Goal: Task Accomplishment & Management: Use online tool/utility

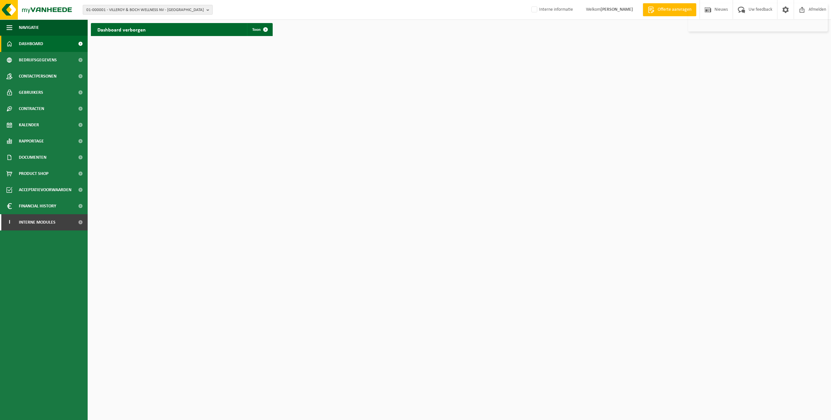
click at [160, 11] on span "01-000001 - VILLEROY & BOCH WELLNESS NV - [GEOGRAPHIC_DATA]" at bounding box center [144, 10] width 117 height 10
click at [69, 225] on link "I Interne modules" at bounding box center [44, 222] width 88 height 16
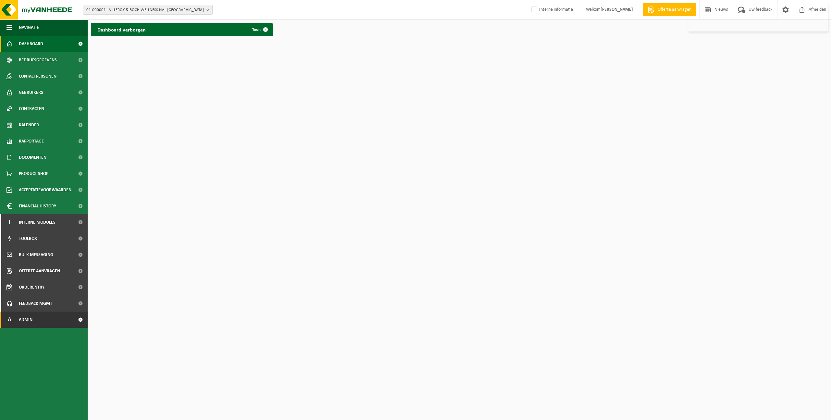
click at [39, 320] on link "A Admin" at bounding box center [44, 320] width 88 height 16
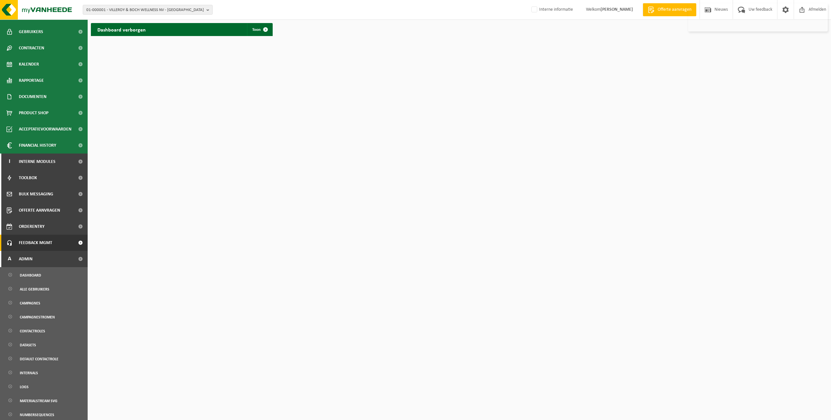
scroll to position [133, 0]
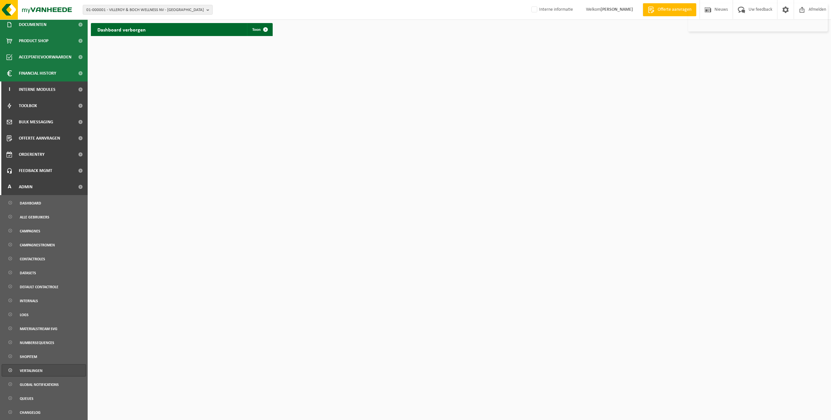
click at [41, 370] on span "Vertalingen" at bounding box center [31, 370] width 23 height 12
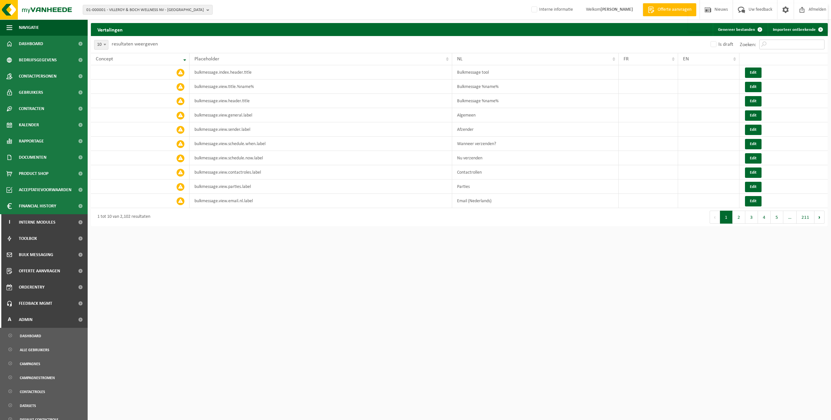
click at [789, 43] on input "Zoeken:" at bounding box center [791, 45] width 65 height 10
type input "U"
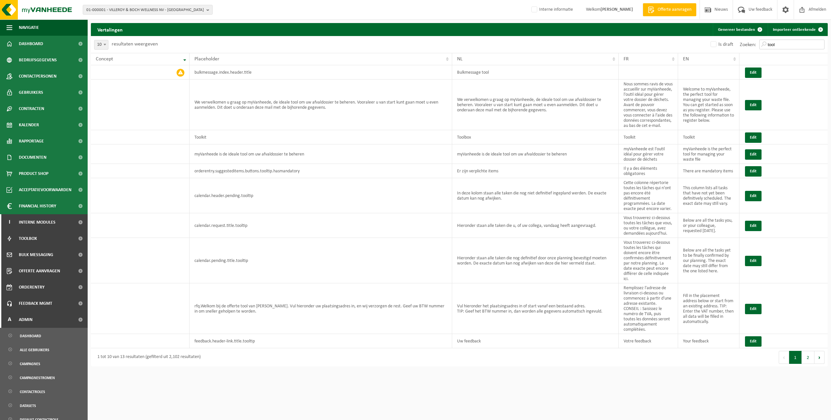
click at [786, 44] on input "tool" at bounding box center [791, 45] width 65 height 10
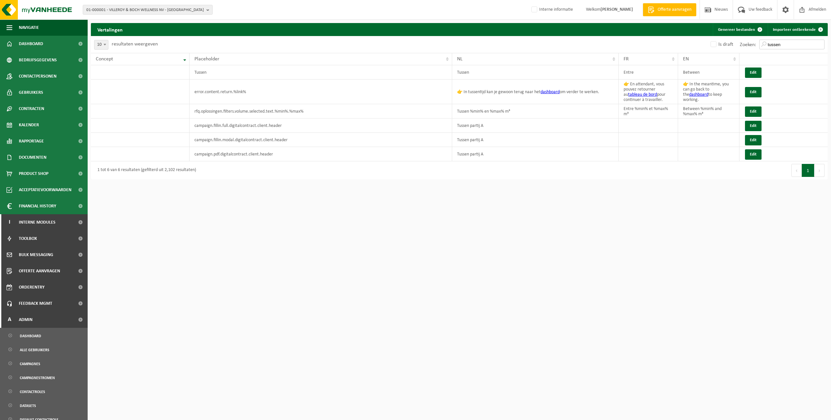
click at [807, 45] on input "tussen" at bounding box center [791, 45] width 65 height 10
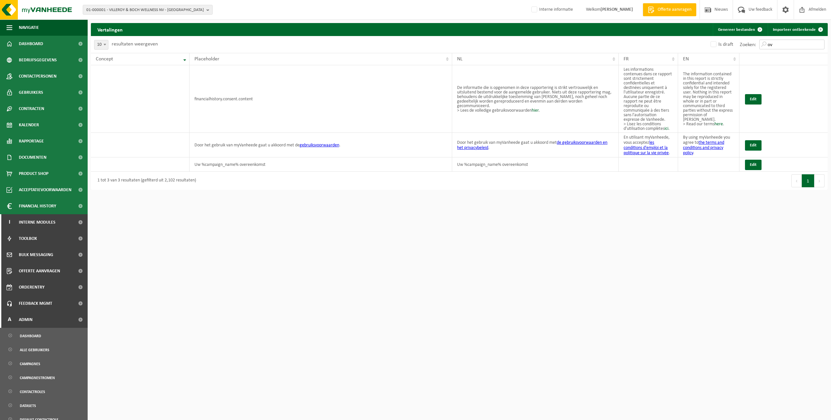
type input "o"
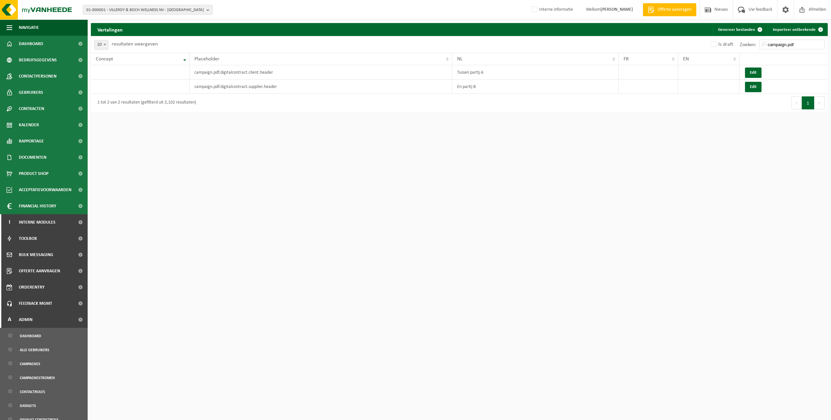
click at [655, 168] on html "01-000001 - VILLEROY & BOCH WELLNESS NV - ROESELARE 01-000001 - VILLEROY & BOCH…" at bounding box center [415, 210] width 831 height 420
click at [798, 44] on input "campaign.pdf" at bounding box center [791, 45] width 65 height 10
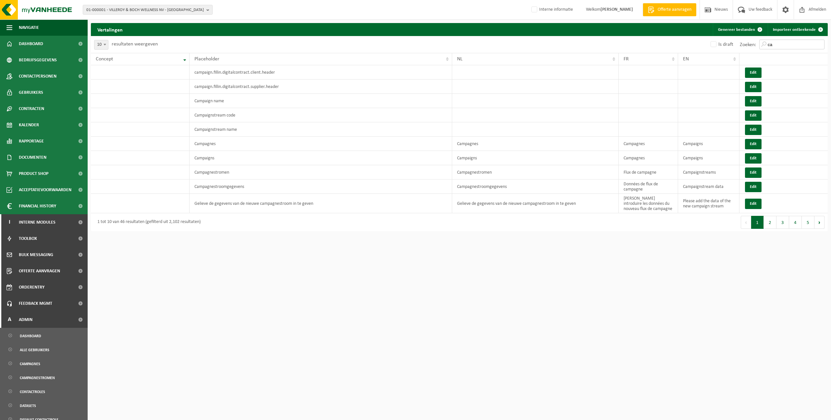
type input "c"
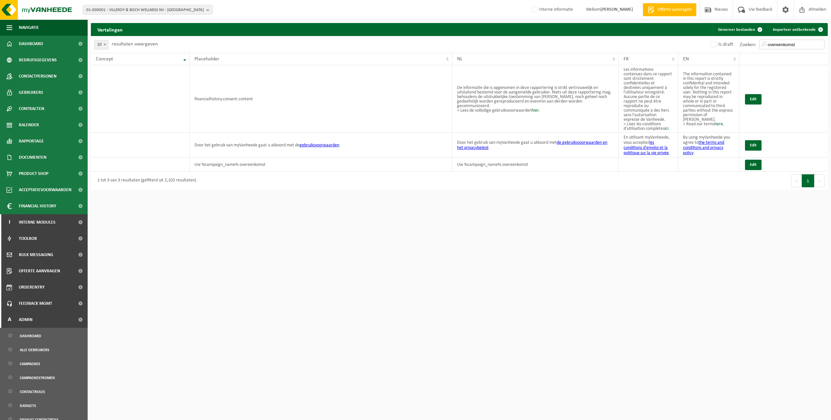
click at [790, 45] on input "overeenkomst" at bounding box center [791, 45] width 65 height 10
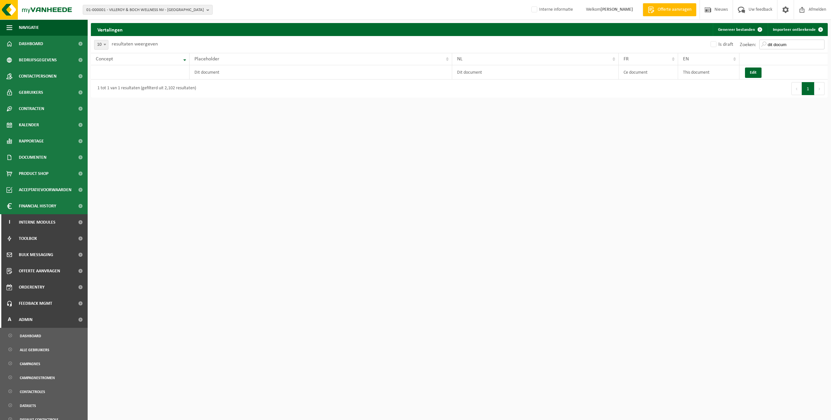
click at [786, 46] on input "dit docum" at bounding box center [791, 45] width 65 height 10
click at [556, 219] on html "01-000001 - VILLEROY & BOCH WELLNESS NV - ROESELARE 01-000001 - VILLEROY & BOCH…" at bounding box center [415, 210] width 831 height 420
click at [756, 72] on button "Edit" at bounding box center [753, 72] width 17 height 10
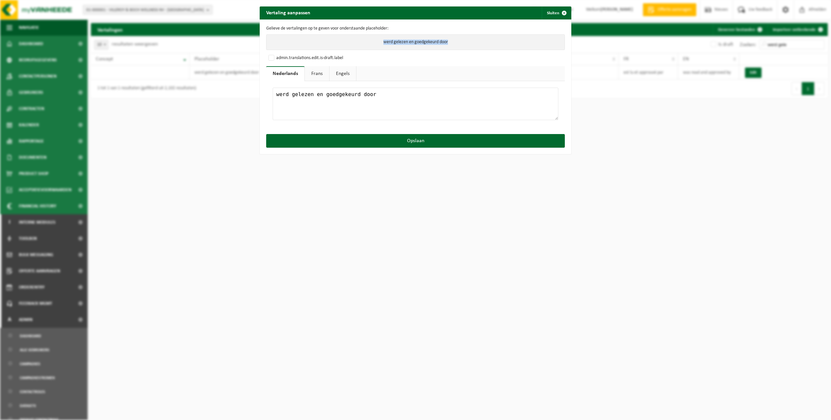
drag, startPoint x: 379, startPoint y: 41, endPoint x: 490, endPoint y: 43, distance: 111.0
click at [490, 43] on p "werd gelezen en goedgekeurd door" at bounding box center [415, 42] width 299 height 16
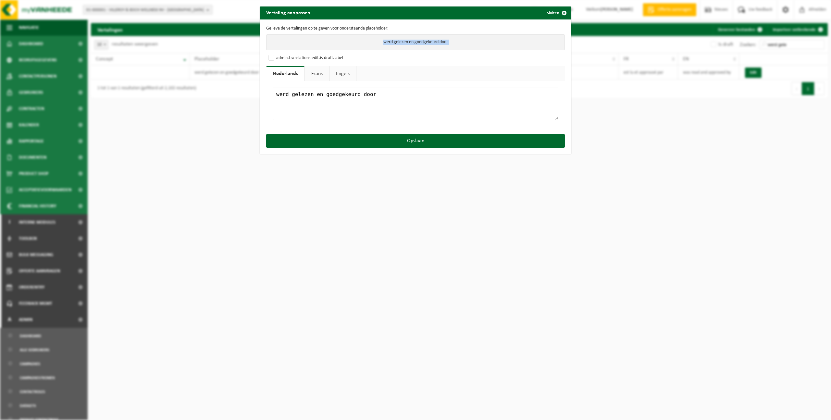
click at [316, 73] on link "Frans" at bounding box center [317, 73] width 24 height 15
click at [337, 72] on link "Engels" at bounding box center [341, 73] width 27 height 15
click at [287, 74] on link "Nederlands" at bounding box center [284, 73] width 37 height 15
click at [561, 12] on span "button" at bounding box center [563, 12] width 13 height 13
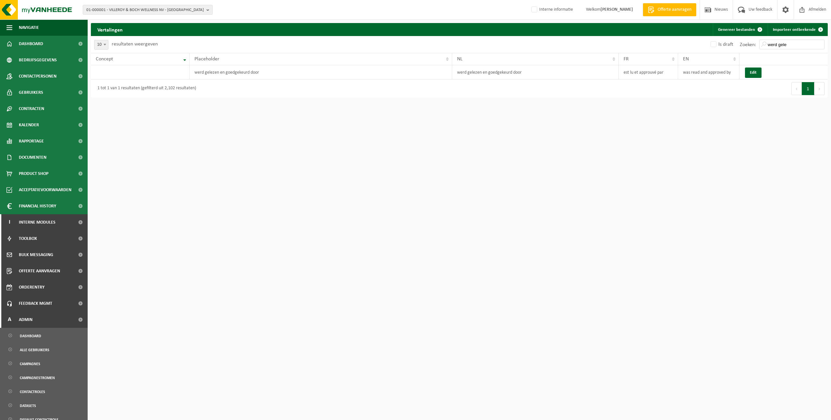
click at [604, 155] on div "01-000001 - VILLEROY & BOCH WELLNESS NV - ROESELARE 01-000001 - VILLEROY & BOCH…" at bounding box center [415, 210] width 831 height 420
click at [447, 192] on div "01-000001 - VILLEROY & BOCH WELLNESS NV - ROESELARE 01-000001 - VILLEROY & BOCH…" at bounding box center [415, 210] width 831 height 420
click at [796, 45] on input "werd gele" at bounding box center [791, 45] width 65 height 10
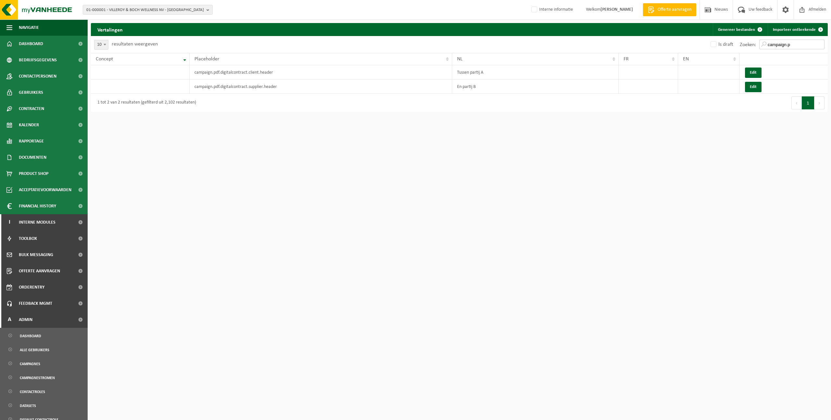
click at [804, 44] on input "campaign.p" at bounding box center [791, 45] width 65 height 10
type input "c"
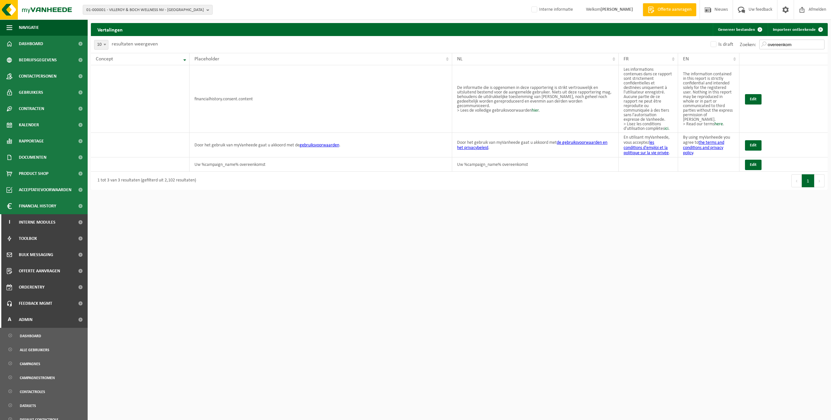
type input "overeenkom"
click at [488, 242] on div "01-000001 - VILLEROY & BOCH WELLNESS NV - ROESELARE 01-000001 - VILLEROY & BOCH…" at bounding box center [415, 210] width 831 height 420
